Goal: Navigation & Orientation: Find specific page/section

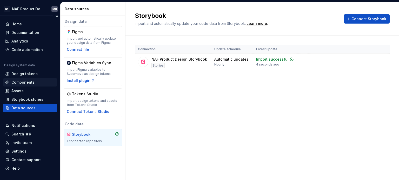
click at [29, 85] on div "Components" at bounding box center [22, 82] width 23 height 5
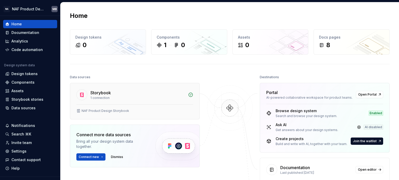
click at [107, 90] on div "Storybook" at bounding box center [100, 93] width 21 height 6
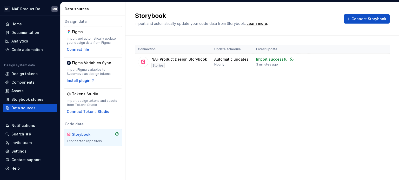
click at [213, 130] on div "Storybook Import and automatically update your code data from Storybook. Learn …" at bounding box center [261, 91] width 273 height 178
click at [249, 118] on div "Storybook Import and automatically update your code data from Storybook. Learn …" at bounding box center [261, 91] width 273 height 178
click at [241, 119] on div "Storybook Import and automatically update your code data from Storybook. Learn …" at bounding box center [261, 91] width 273 height 178
click at [271, 102] on div "Storybook Import and automatically update your code data from Storybook. Learn …" at bounding box center [261, 91] width 273 height 178
